Goal: Transaction & Acquisition: Download file/media

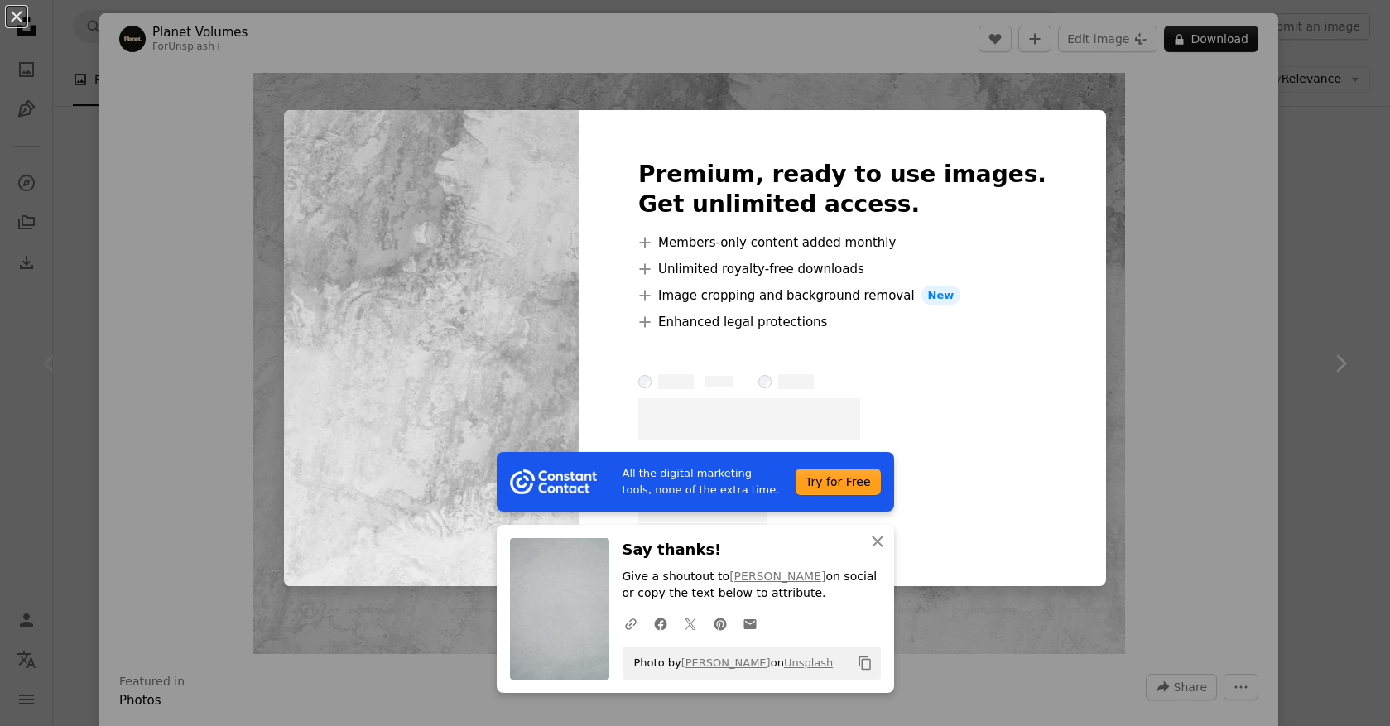
scroll to position [21, 0]
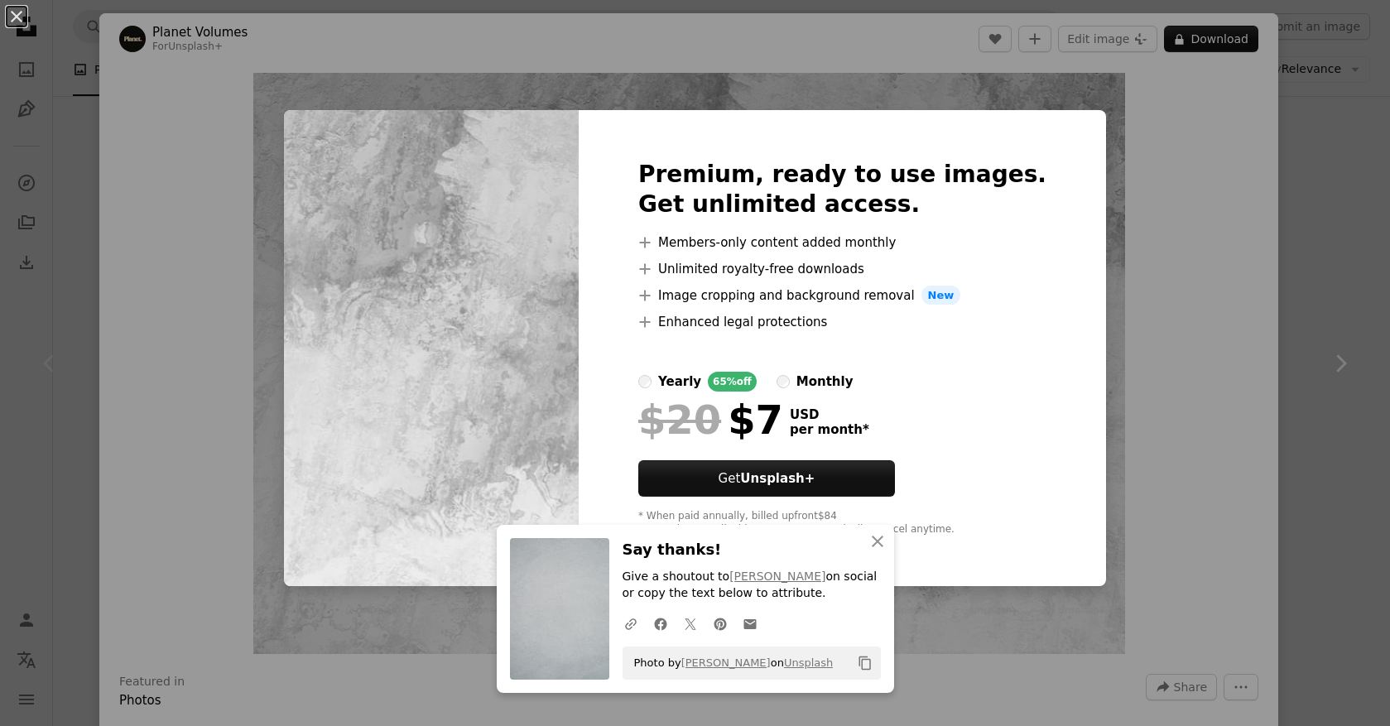
click at [1279, 229] on div "An X shape All the digital marketing tools, none of the extra time. Try for Fre…" at bounding box center [695, 363] width 1390 height 726
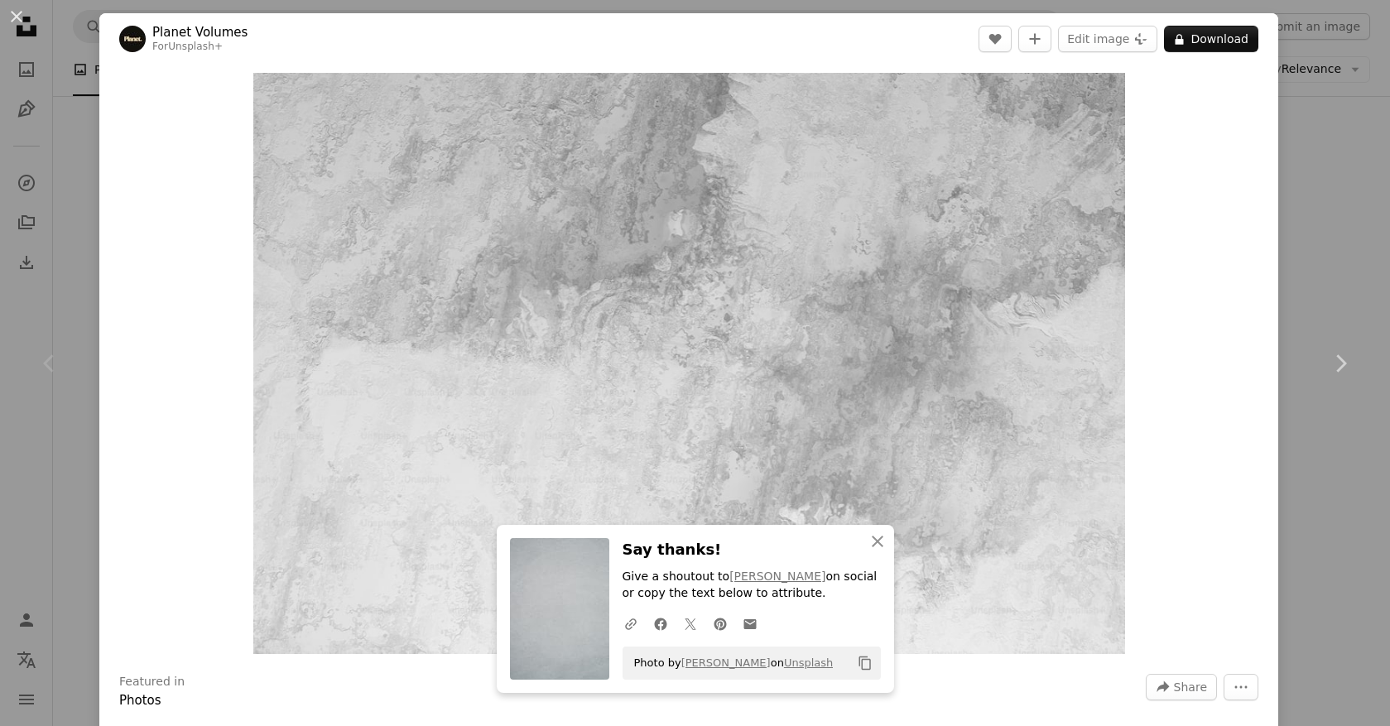
click at [77, 177] on div "An X shape Chevron left Chevron right Squarespace simplifies everything—from se…" at bounding box center [695, 363] width 1390 height 726
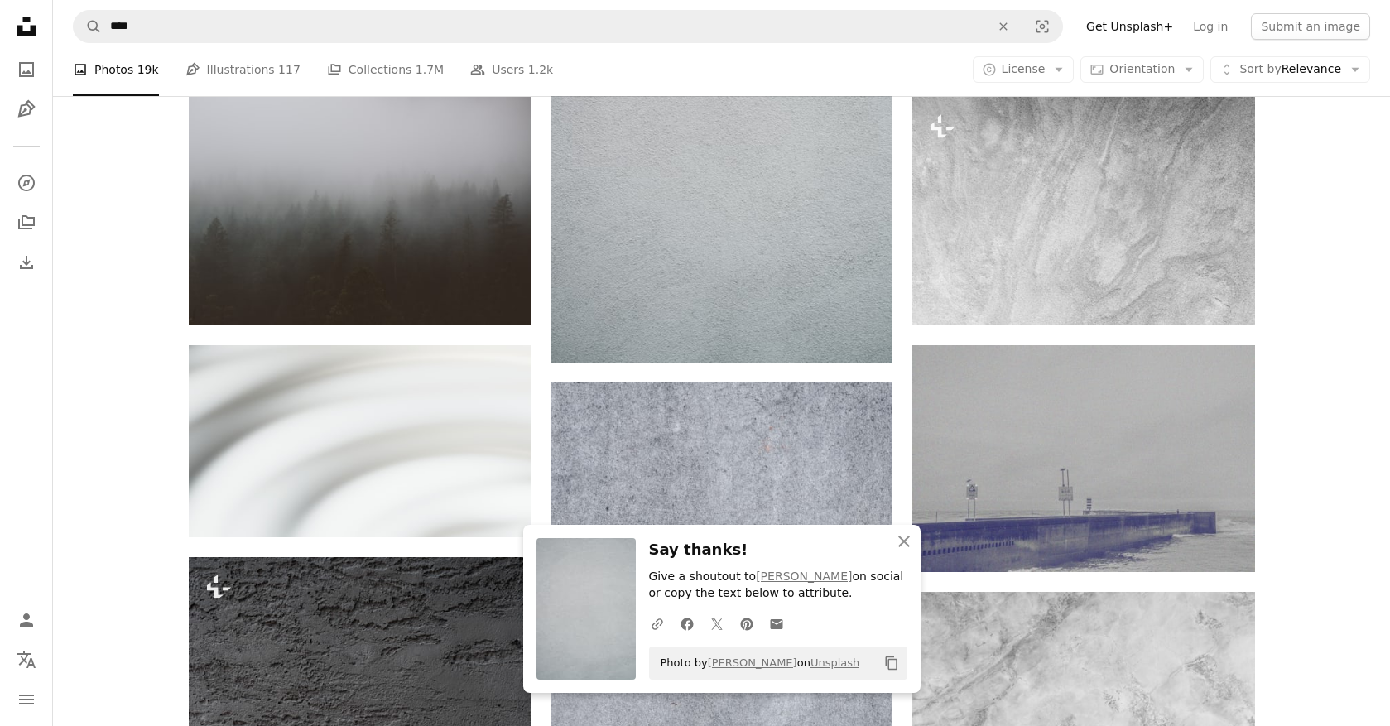
scroll to position [349, 0]
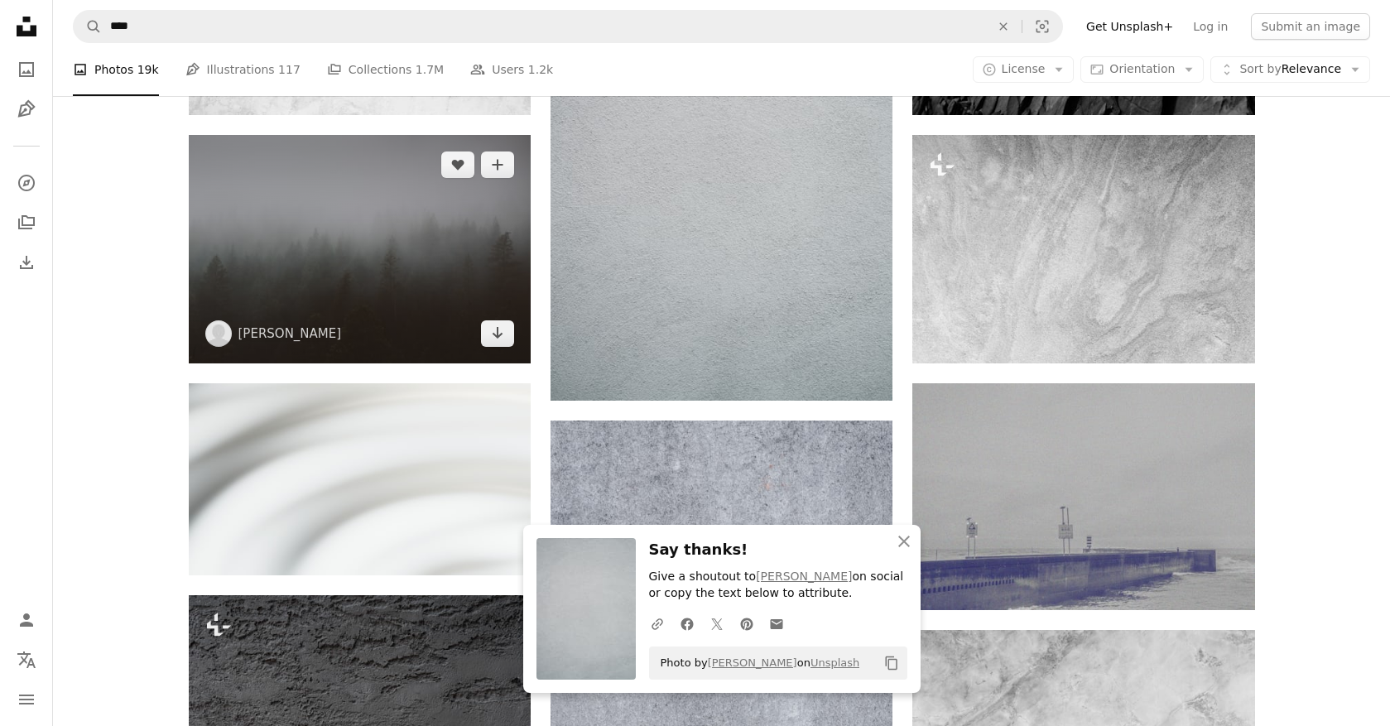
click at [324, 233] on img at bounding box center [360, 249] width 342 height 228
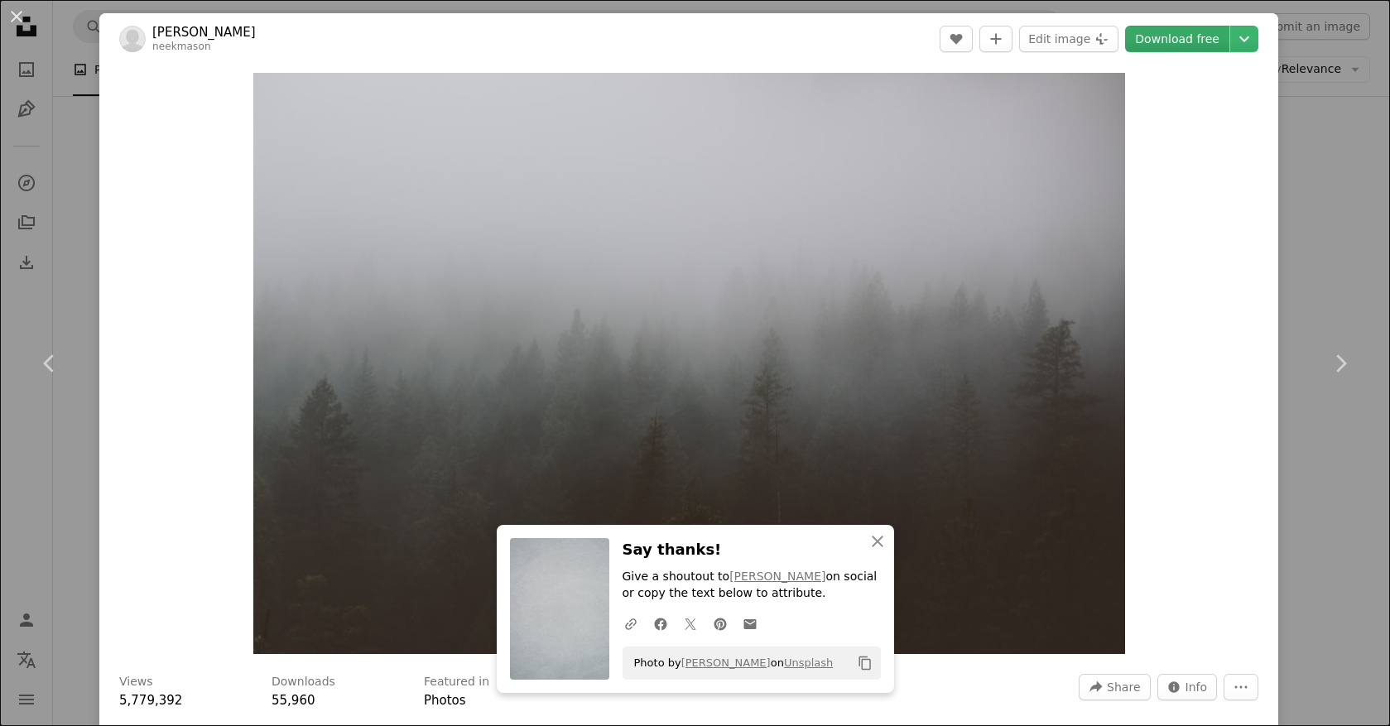
click at [1176, 41] on link "Download free" at bounding box center [1177, 39] width 104 height 26
